Goal: Navigation & Orientation: Find specific page/section

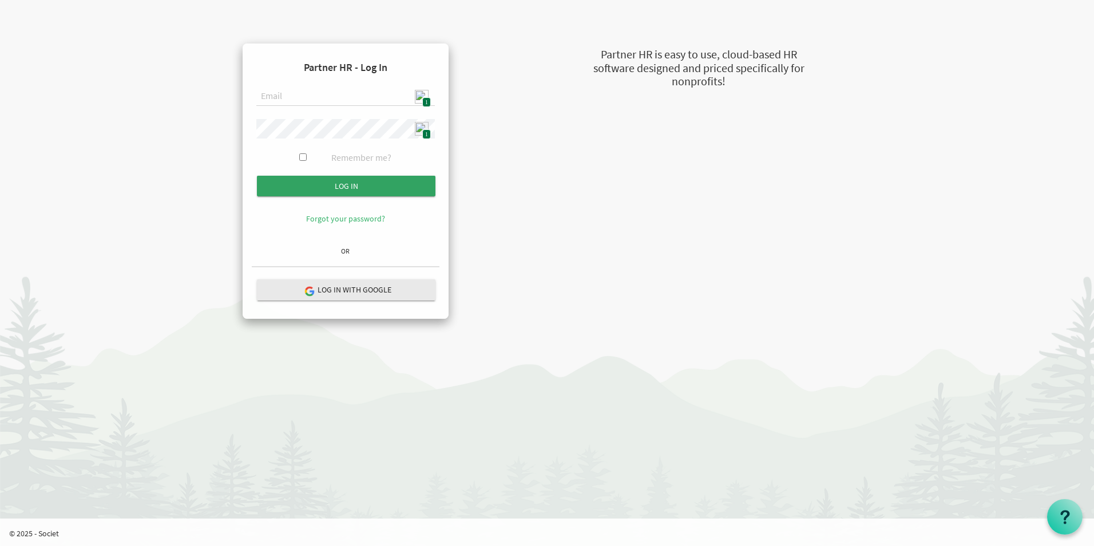
type input "[EMAIL_ADDRESS][DOMAIN_NAME]"
click at [355, 191] on input "Log in" at bounding box center [346, 186] width 179 height 21
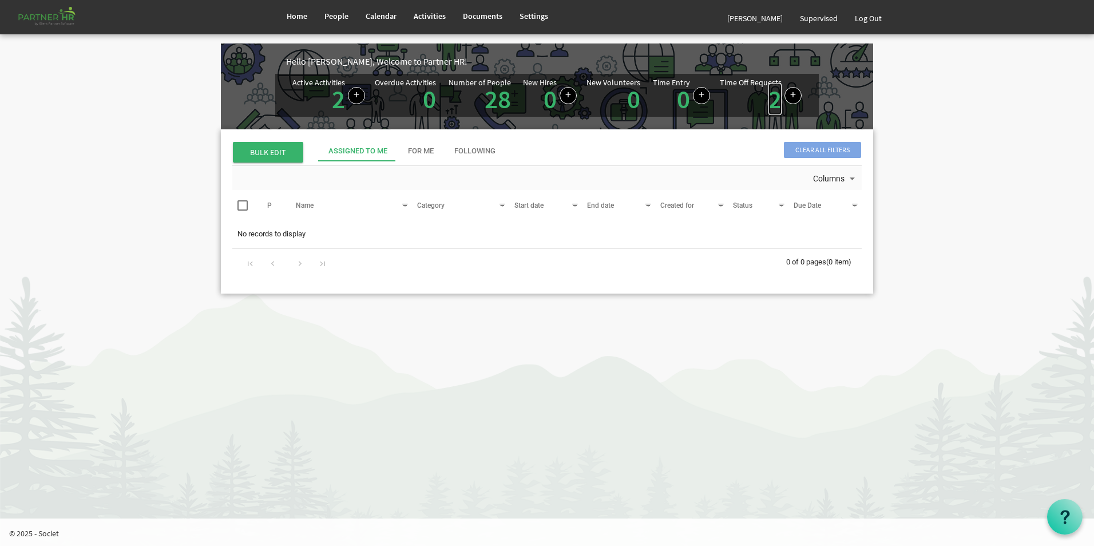
click at [770, 106] on link "2" at bounding box center [774, 99] width 13 height 32
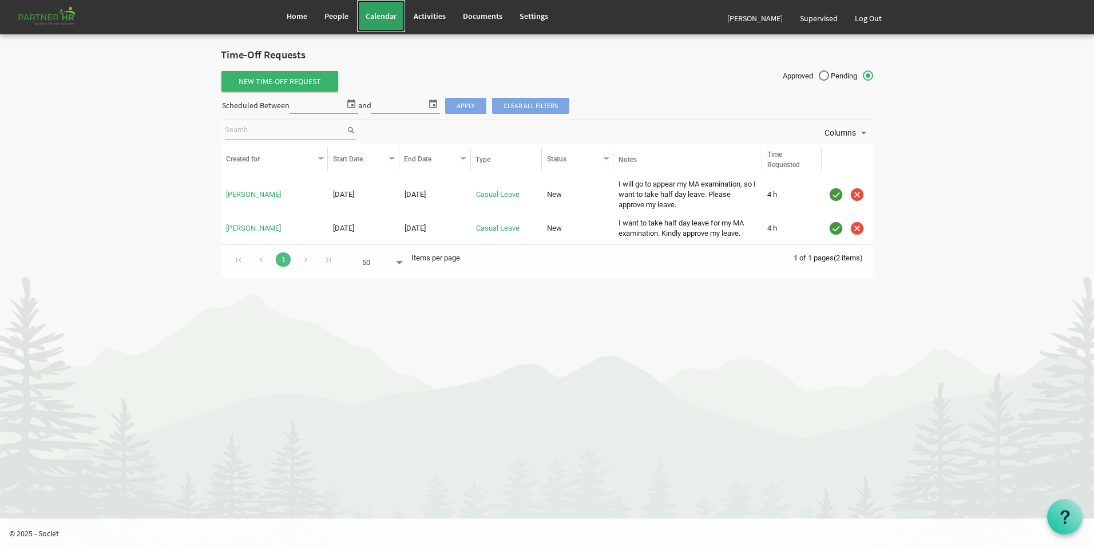
click at [385, 15] on span "Calendar" at bounding box center [381, 16] width 31 height 10
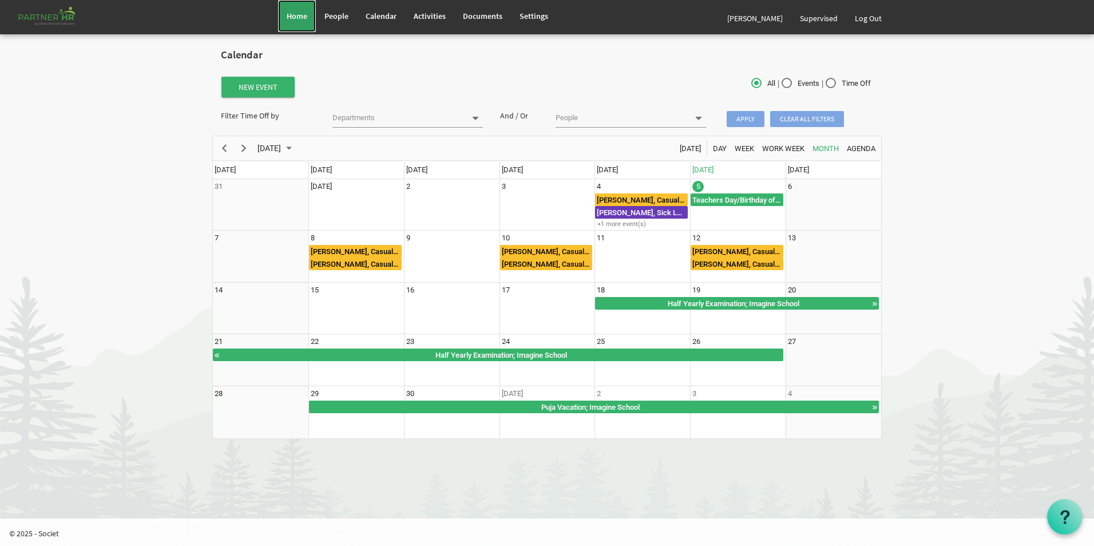
drag, startPoint x: 296, startPoint y: 15, endPoint x: 303, endPoint y: 18, distance: 7.4
click at [297, 15] on span "Home" at bounding box center [297, 16] width 21 height 10
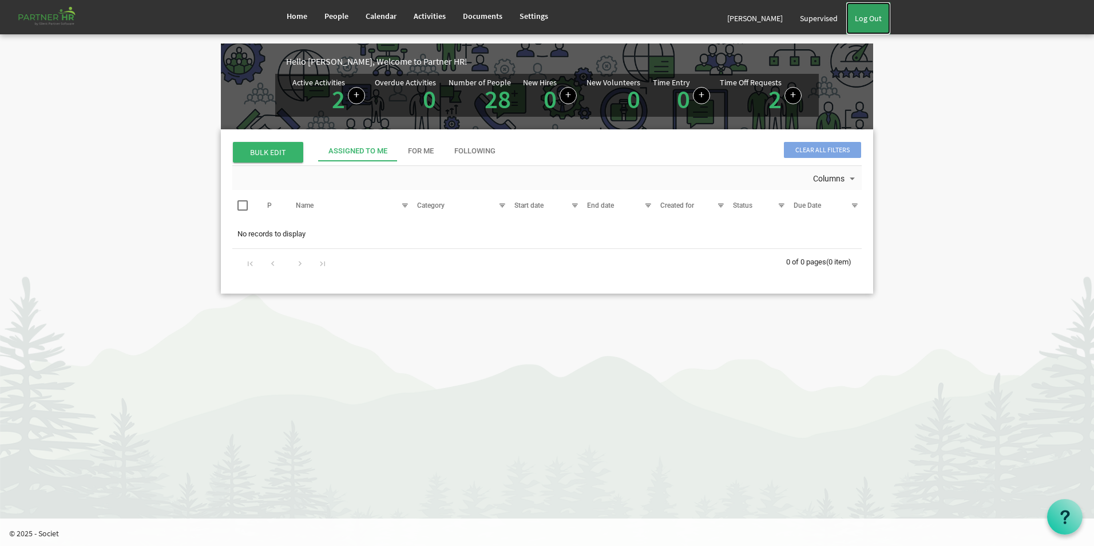
click at [878, 17] on link "Log Out" at bounding box center [868, 18] width 44 height 32
